Goal: Task Accomplishment & Management: Manage account settings

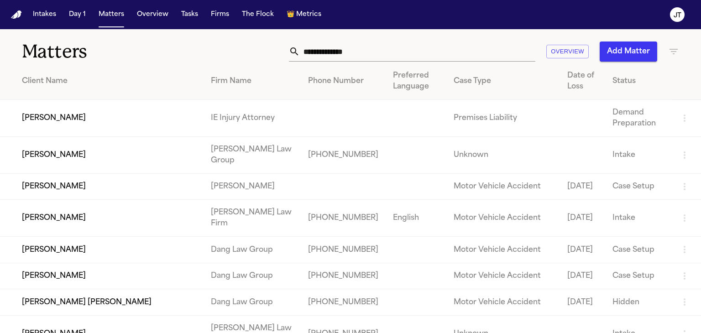
click at [335, 52] on input "text" at bounding box center [418, 52] width 236 height 20
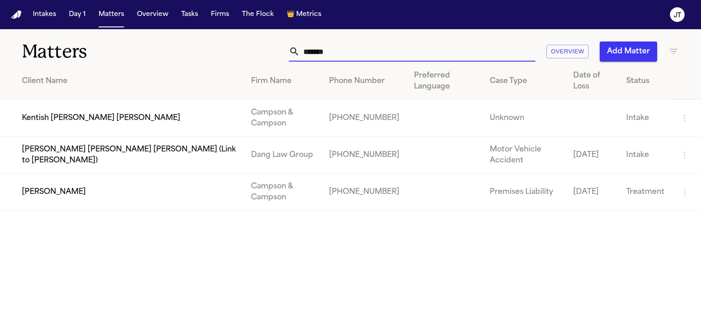
type input "*******"
click at [41, 119] on td "Kentish [PERSON_NAME] [PERSON_NAME]" at bounding box center [122, 118] width 244 height 37
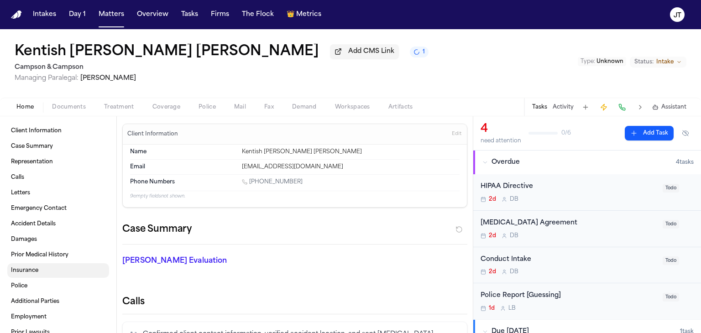
click at [26, 272] on span "Insurance" at bounding box center [24, 270] width 27 height 7
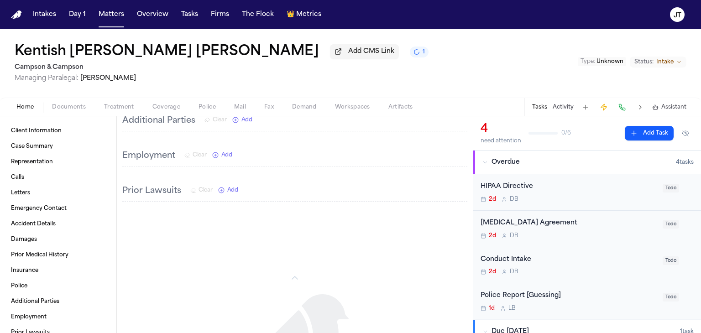
scroll to position [684, 0]
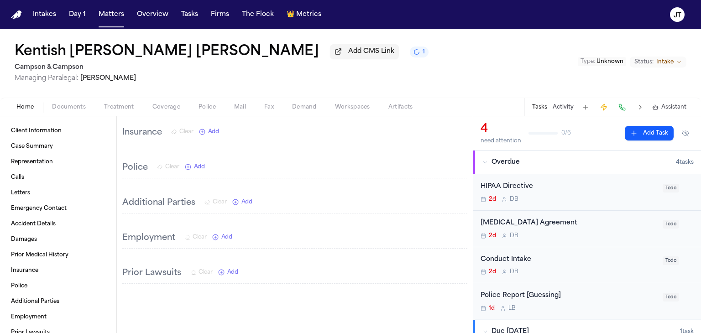
click at [38, 122] on div "Client Information Case Summary Representation Calls Letters Emergency Contact …" at bounding box center [58, 224] width 116 height 217
click at [37, 123] on div "Client Information Case Summary Representation Calls Letters Emergency Contact …" at bounding box center [58, 224] width 116 height 217
click at [37, 127] on span "Client Information" at bounding box center [36, 130] width 51 height 7
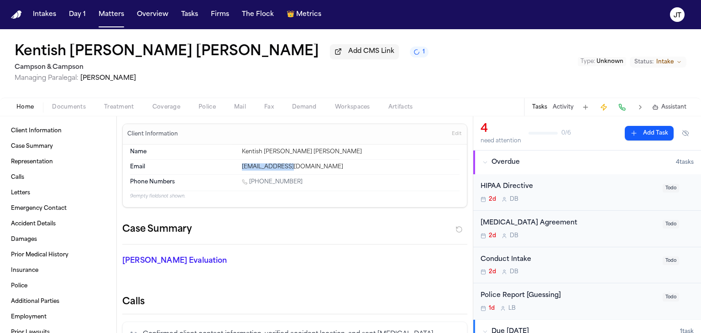
drag, startPoint x: 280, startPoint y: 165, endPoint x: 235, endPoint y: 167, distance: 45.2
click at [235, 167] on div "Email [EMAIL_ADDRESS][DOMAIN_NAME]" at bounding box center [295, 167] width 330 height 15
copy div "[EMAIL_ADDRESS][DOMAIN_NAME]"
click at [29, 142] on link "Case Summary" at bounding box center [58, 146] width 102 height 15
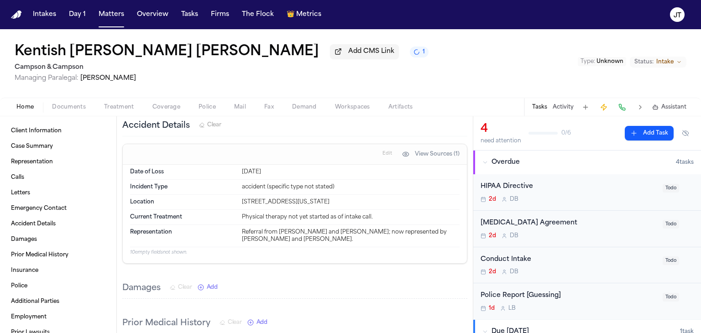
scroll to position [460, 0]
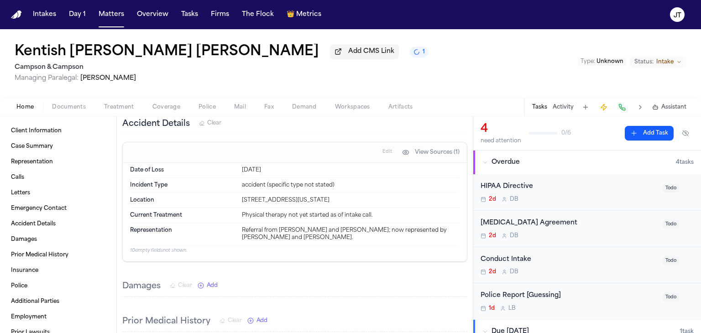
drag, startPoint x: 240, startPoint y: 211, endPoint x: 344, endPoint y: 219, distance: 104.8
click at [344, 208] on div "Location [STREET_ADDRESS][US_STATE]" at bounding box center [295, 200] width 330 height 15
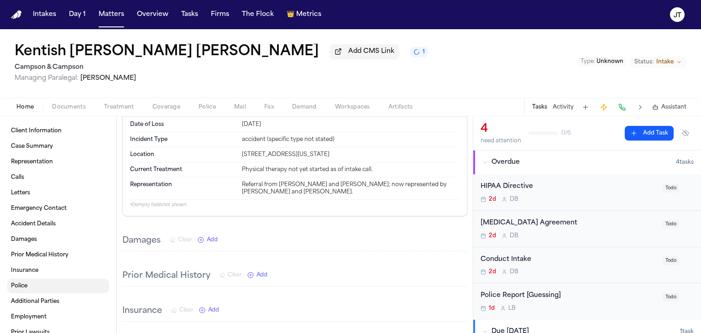
click at [17, 281] on link "Police" at bounding box center [58, 286] width 102 height 15
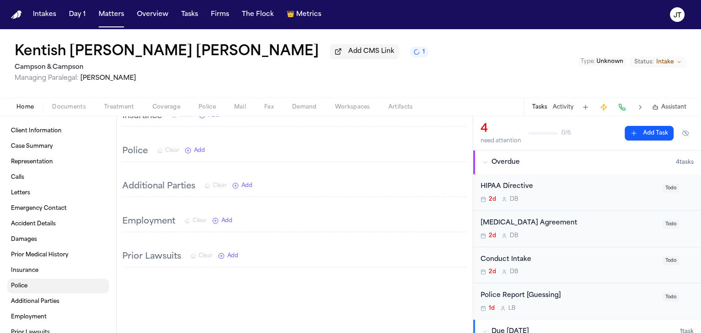
scroll to position [719, 0]
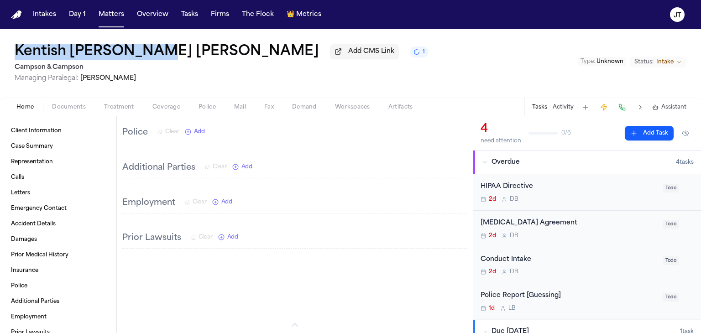
drag, startPoint x: 13, startPoint y: 48, endPoint x: 147, endPoint y: 55, distance: 134.4
click at [147, 55] on div "Kentish [PERSON_NAME] [PERSON_NAME] Add CMS Link 1 Campson & [PERSON_NAME] Mana…" at bounding box center [350, 63] width 701 height 68
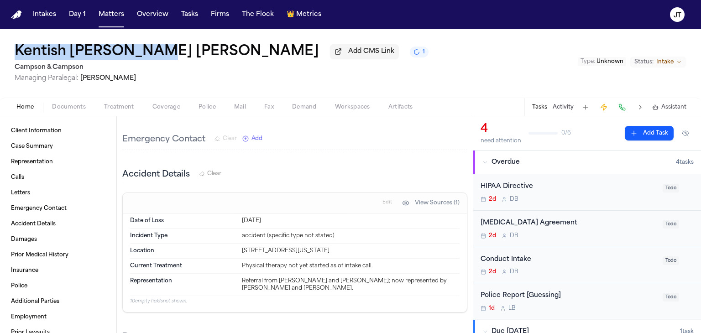
scroll to position [445, 0]
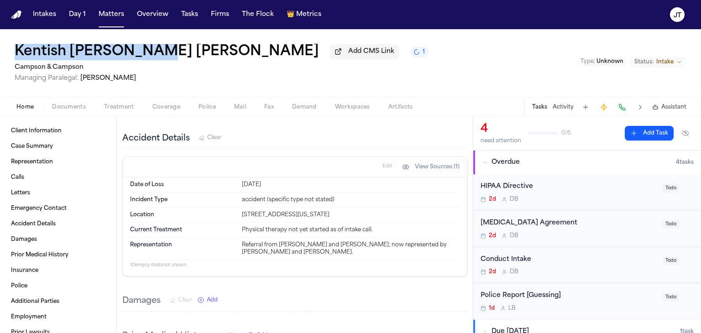
drag, startPoint x: 241, startPoint y: 226, endPoint x: 347, endPoint y: 232, distance: 106.5
click at [347, 223] on div "Location [STREET_ADDRESS][US_STATE]" at bounding box center [295, 215] width 330 height 15
copy div "[STREET_ADDRESS][US_STATE]"
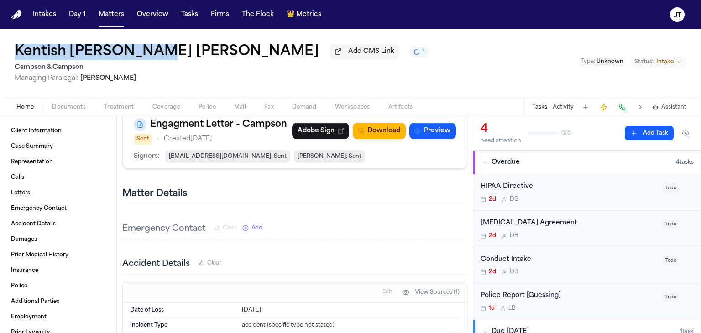
scroll to position [456, 0]
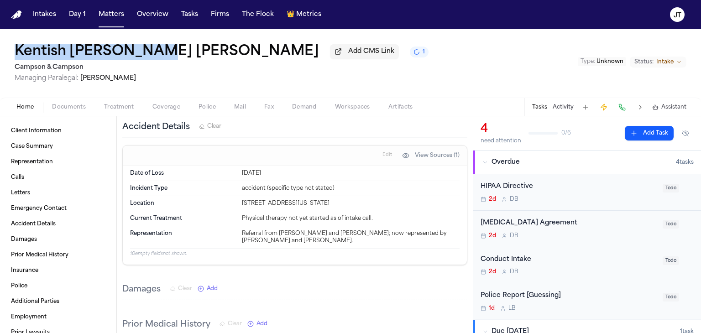
copy div "[STREET_ADDRESS][US_STATE]"
click at [193, 15] on button "Tasks" at bounding box center [190, 14] width 24 height 16
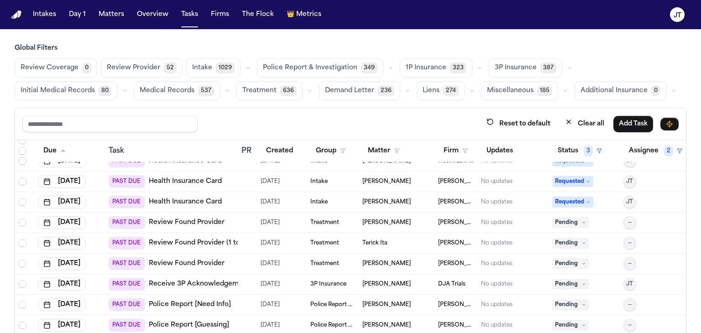
scroll to position [1780, 0]
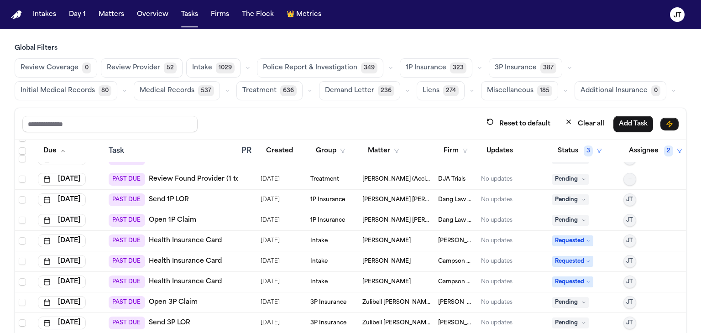
click at [0, 240] on div "Global Filters Review Coverage 0 Review Provider 52 Intake 1029 Police Report &…" at bounding box center [350, 209] width 701 height 330
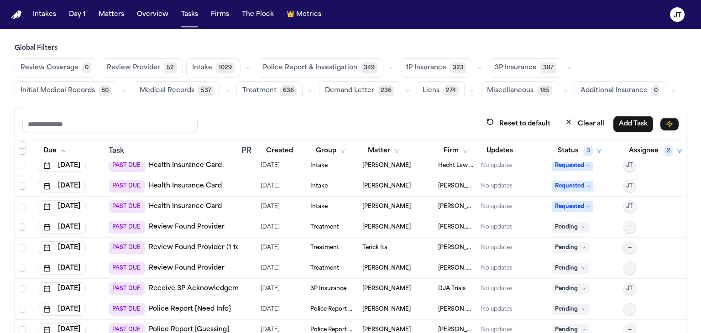
scroll to position [1963, 0]
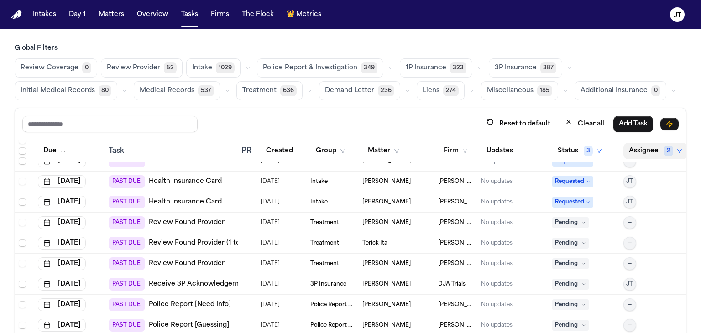
click at [639, 149] on button "Assignee 2" at bounding box center [655, 151] width 64 height 16
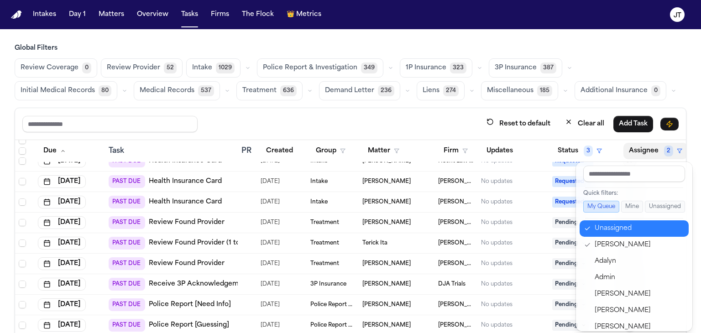
click at [588, 227] on icon "button" at bounding box center [587, 228] width 6 height 7
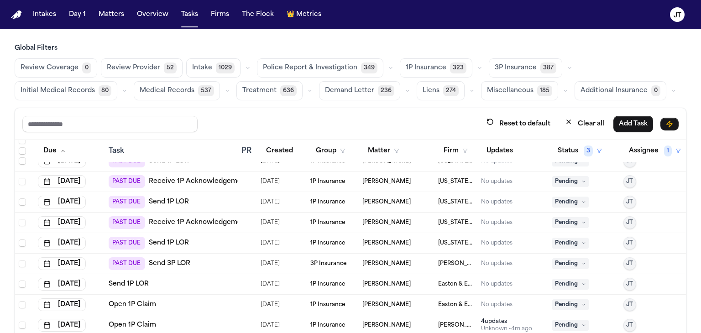
click at [378, 262] on span "[PERSON_NAME]" at bounding box center [386, 263] width 48 height 7
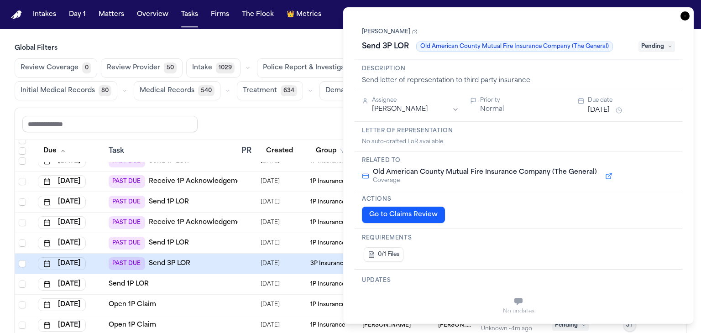
click at [395, 215] on button "Go to Claims Review" at bounding box center [403, 215] width 83 height 16
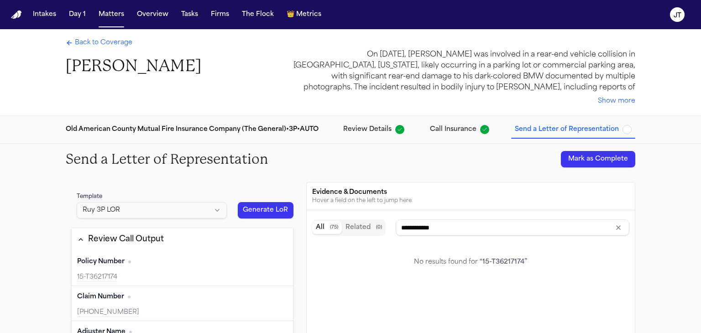
click at [104, 42] on span "Back to Coverage" at bounding box center [104, 42] width 58 height 9
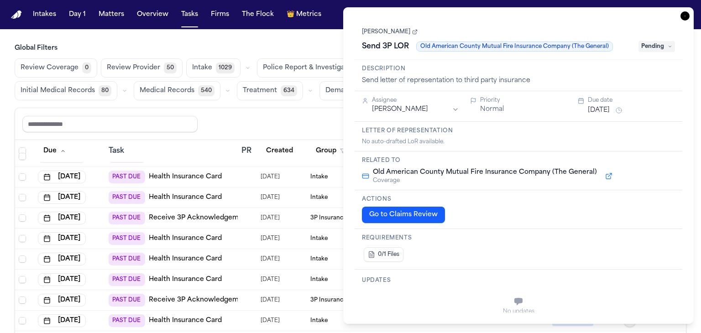
scroll to position [1415, 0]
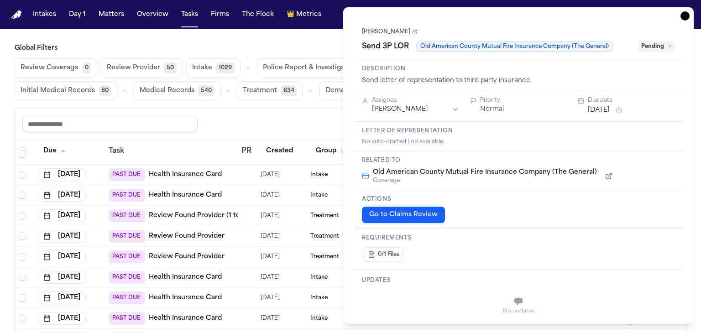
click at [0, 240] on div "Global Filters Review Coverage 0 Review Provider 50 Intake 1029 Police Report &…" at bounding box center [350, 209] width 701 height 330
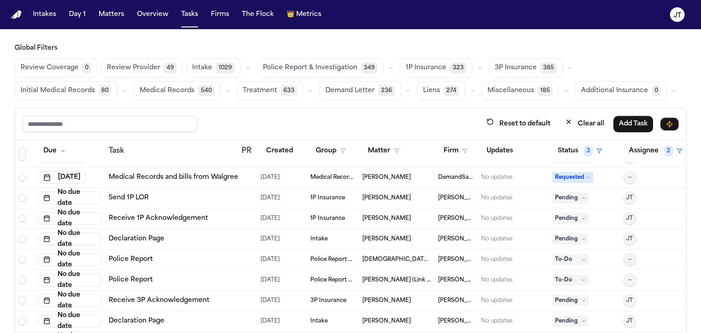
scroll to position [46, 0]
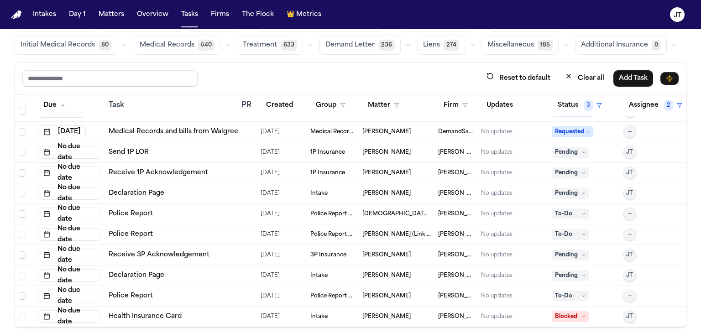
click at [581, 171] on icon at bounding box center [583, 173] width 5 height 5
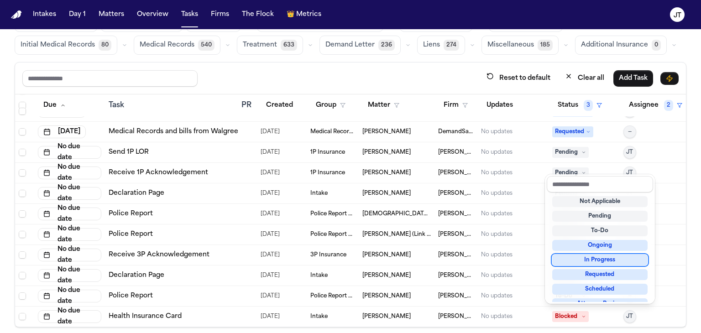
click at [597, 259] on div "In Progress" at bounding box center [599, 260] width 95 height 11
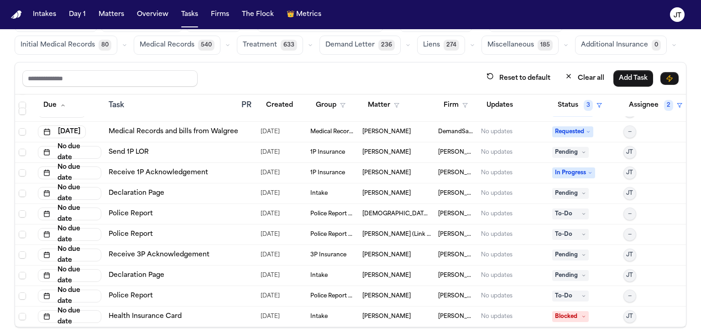
scroll to position [2569, 0]
click at [581, 167] on span "In Progress" at bounding box center [573, 172] width 43 height 11
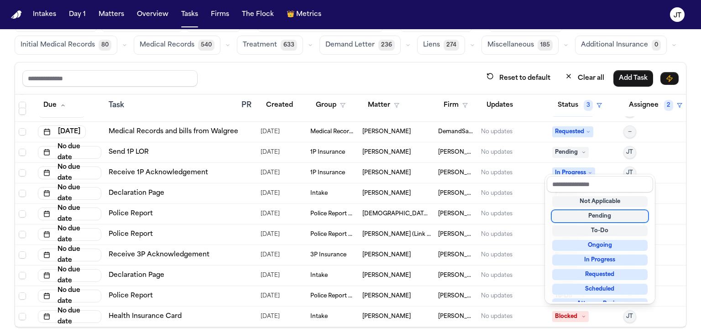
click at [591, 211] on div "Pending" at bounding box center [599, 216] width 95 height 11
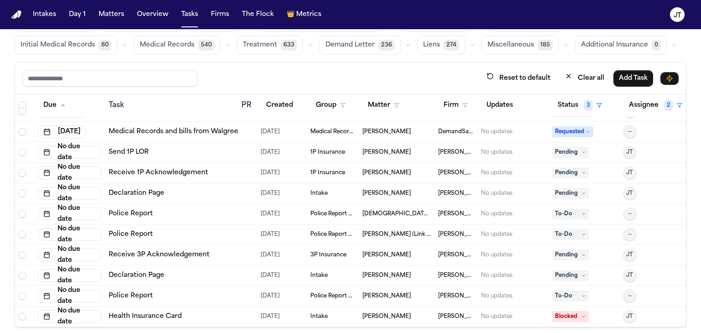
click at [581, 150] on icon at bounding box center [583, 152] width 5 height 5
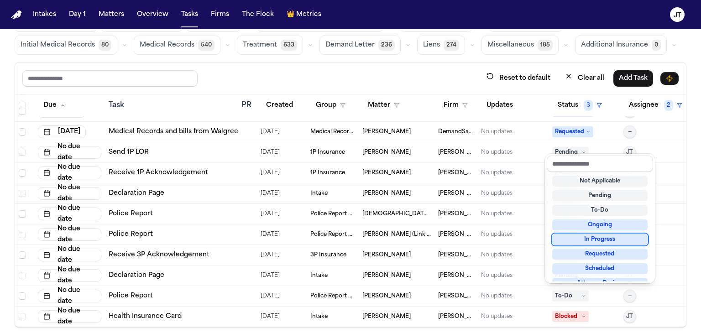
click at [621, 240] on div "In Progress" at bounding box center [599, 239] width 95 height 11
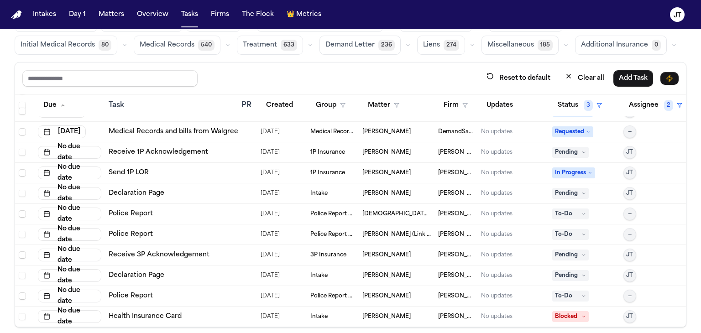
scroll to position [54, 0]
